Goal: Task Accomplishment & Management: Use online tool/utility

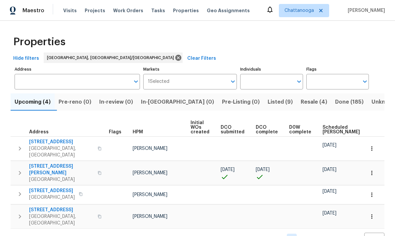
click at [267, 100] on span "Listed (9)" at bounding box center [279, 102] width 25 height 9
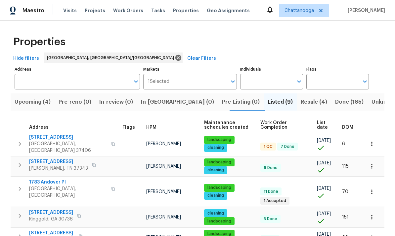
click at [71, 1] on div "Maestro Visits Projects Work Orders Tasks Properties Geo Assignments Chattanoog…" at bounding box center [197, 10] width 395 height 21
click at [30, 104] on span "Upcoming (4)" at bounding box center [33, 102] width 36 height 9
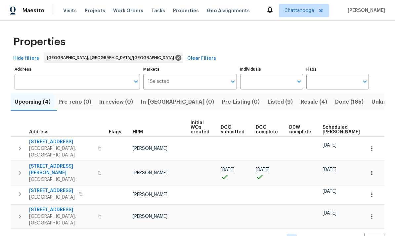
click at [275, 101] on span "Resale (4)" at bounding box center [314, 102] width 26 height 9
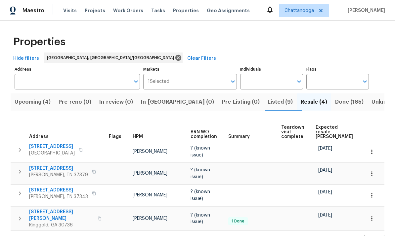
scroll to position [19, 0]
click at [40, 98] on span "Upcoming (4)" at bounding box center [33, 102] width 36 height 9
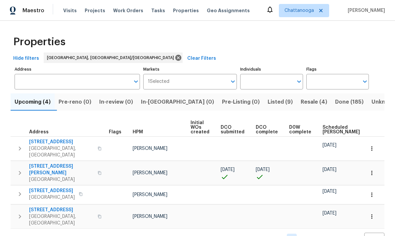
click at [67, 163] on span "4519 Peckinpaugh Dr" at bounding box center [61, 169] width 64 height 13
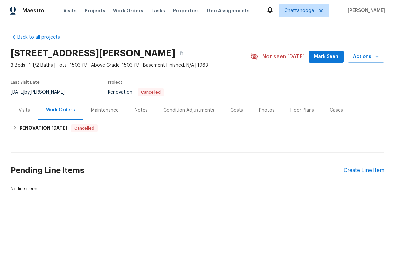
click at [141, 108] on div "Notes" at bounding box center [141, 110] width 13 height 7
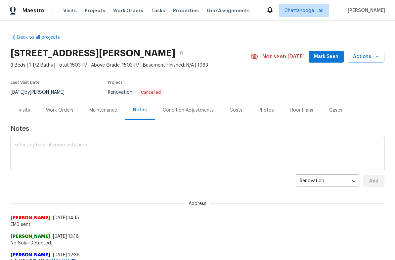
click at [237, 104] on div "Costs" at bounding box center [236, 110] width 29 height 20
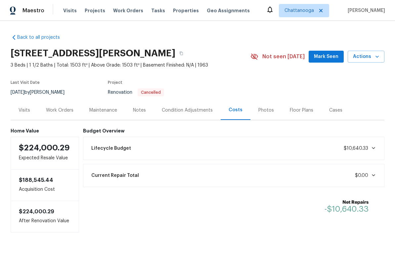
click at [376, 54] on icon "button" at bounding box center [377, 56] width 7 height 7
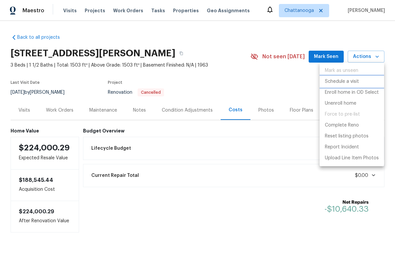
click at [355, 83] on p "Schedule a visit" at bounding box center [342, 81] width 34 height 7
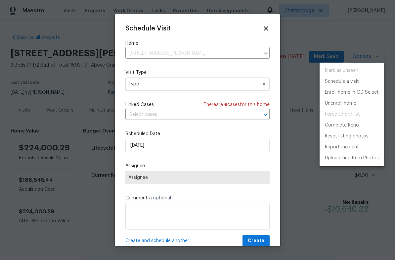
click at [250, 86] on div at bounding box center [197, 130] width 395 height 260
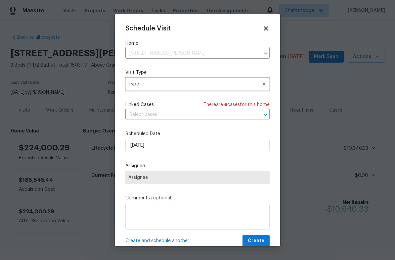
click at [240, 85] on span "Type" at bounding box center [192, 84] width 129 height 7
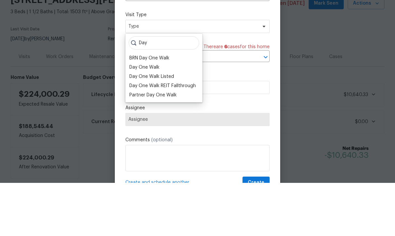
type input "Day"
click at [155, 117] on div "Day One Walk" at bounding box center [144, 120] width 30 height 7
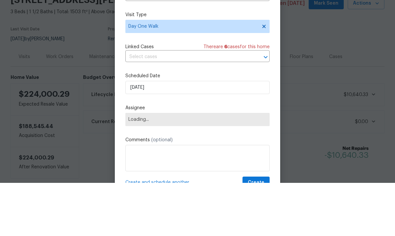
scroll to position [25, 0]
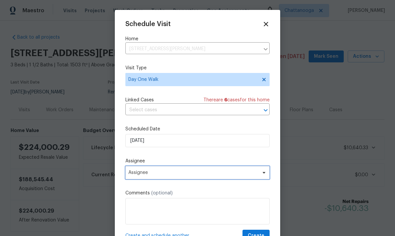
click at [238, 174] on span "Assignee" at bounding box center [193, 172] width 130 height 5
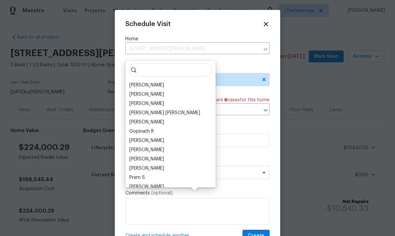
click at [156, 81] on div "[PERSON_NAME]" at bounding box center [170, 85] width 86 height 9
click at [145, 82] on div "[PERSON_NAME]" at bounding box center [146, 85] width 35 height 7
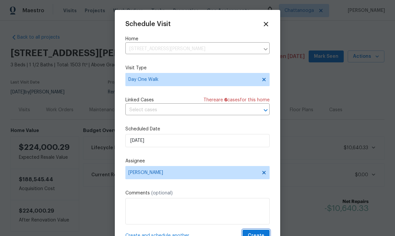
click at [259, 234] on span "Create" at bounding box center [256, 236] width 17 height 8
